Goal: Download file/media

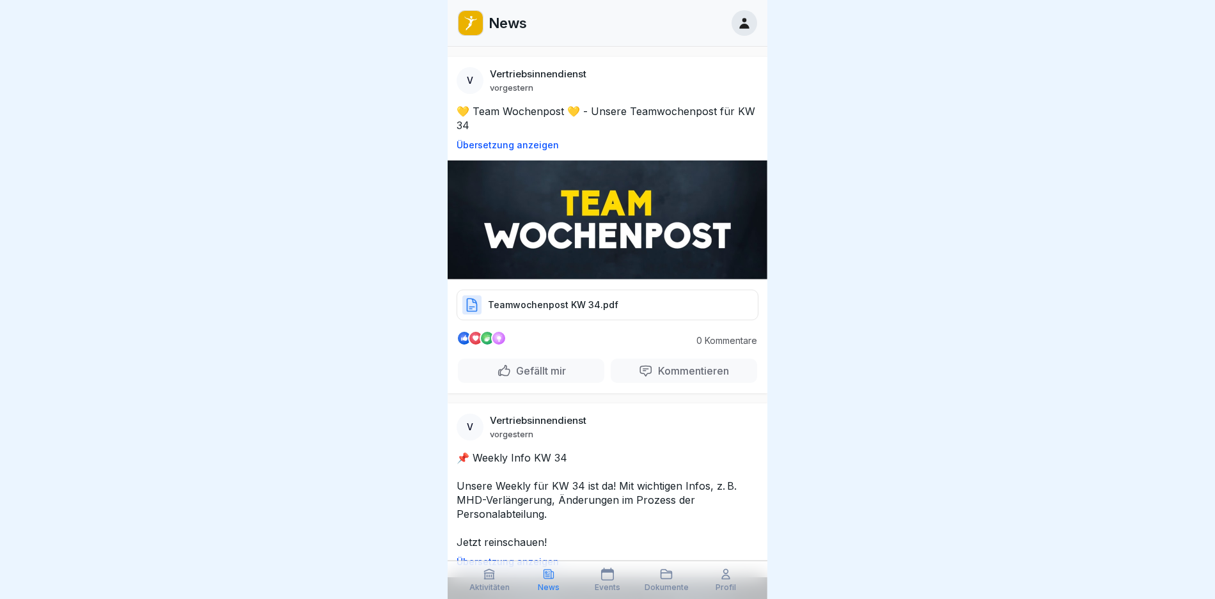
click at [555, 299] on p "Teamwochenpost KW 34.pdf" at bounding box center [553, 305] width 130 height 13
click at [533, 302] on p "Teamwochenpost KW 34.pdf" at bounding box center [553, 305] width 130 height 13
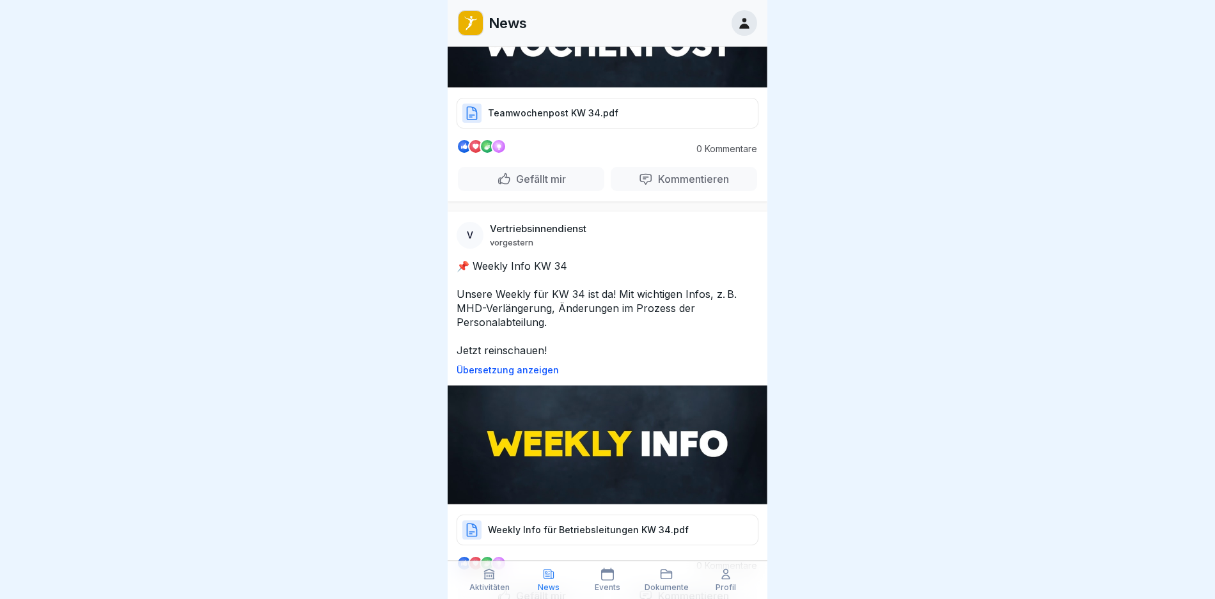
scroll to position [256, 0]
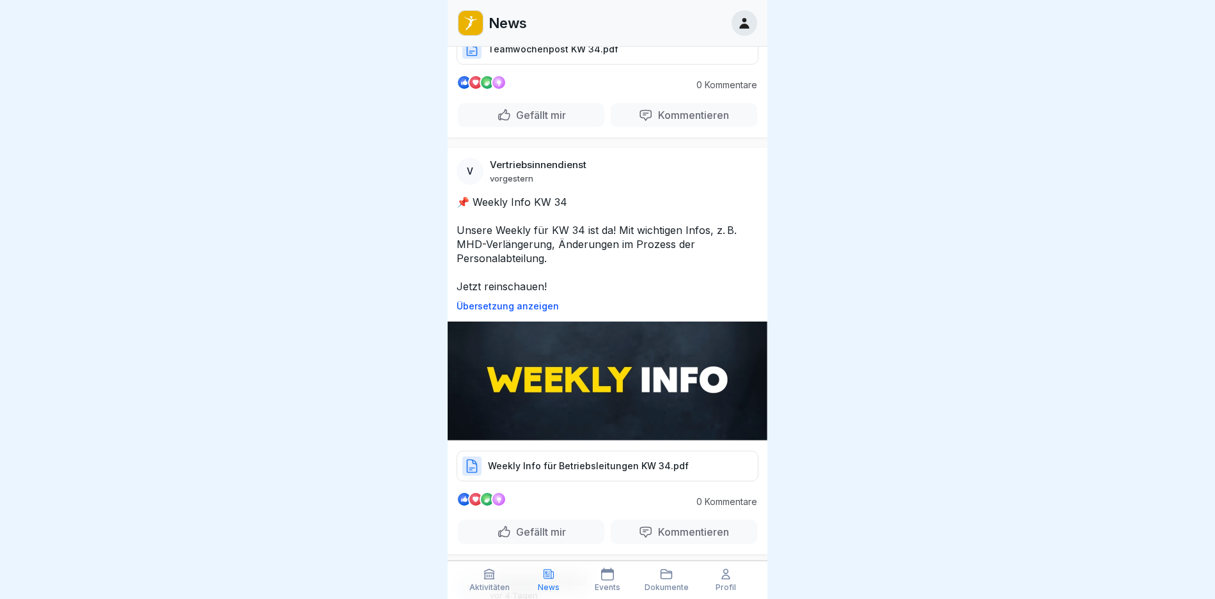
click at [576, 460] on p "Weekly Info für Betriebsleitungen KW 34.pdf" at bounding box center [588, 466] width 201 height 13
